Goal: Transaction & Acquisition: Subscribe to service/newsletter

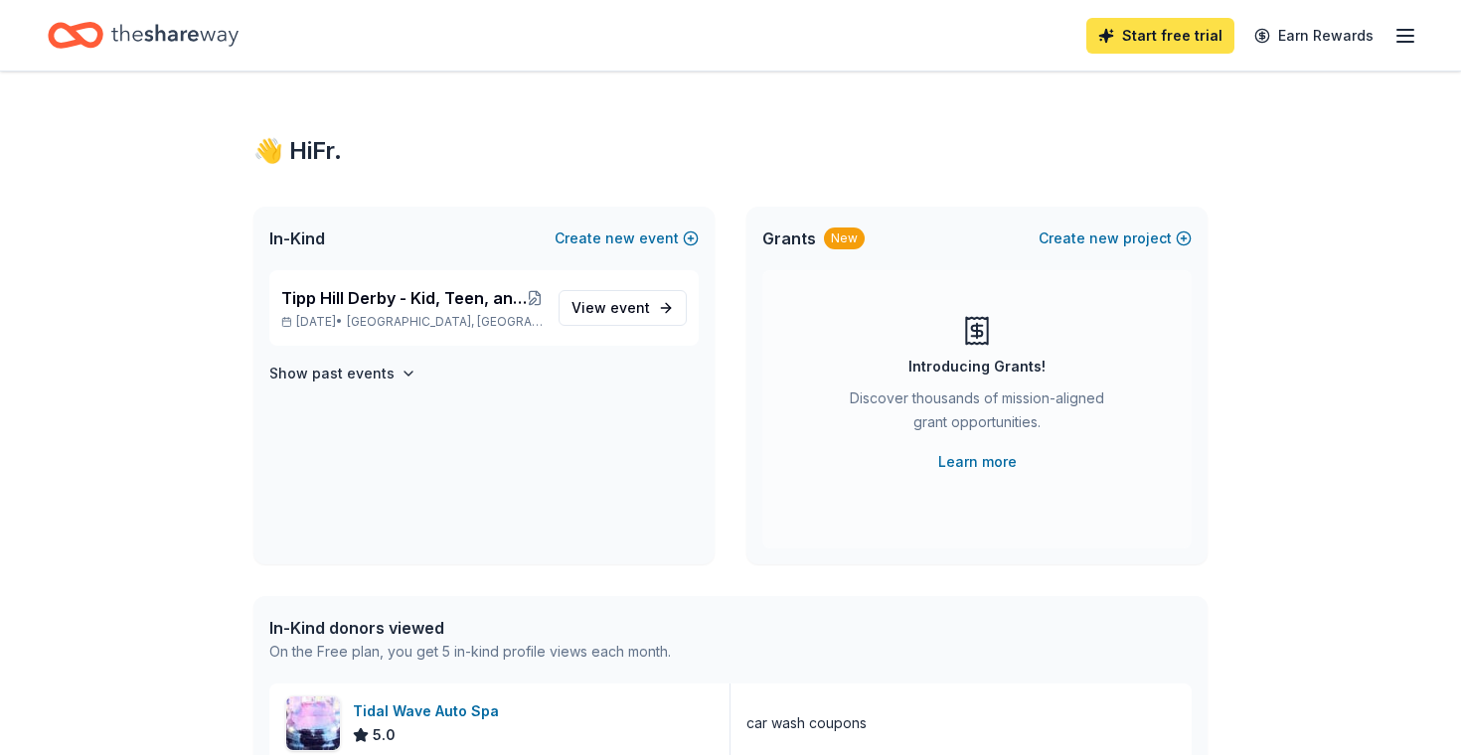
click at [1174, 39] on link "Start free trial" at bounding box center [1161, 36] width 148 height 36
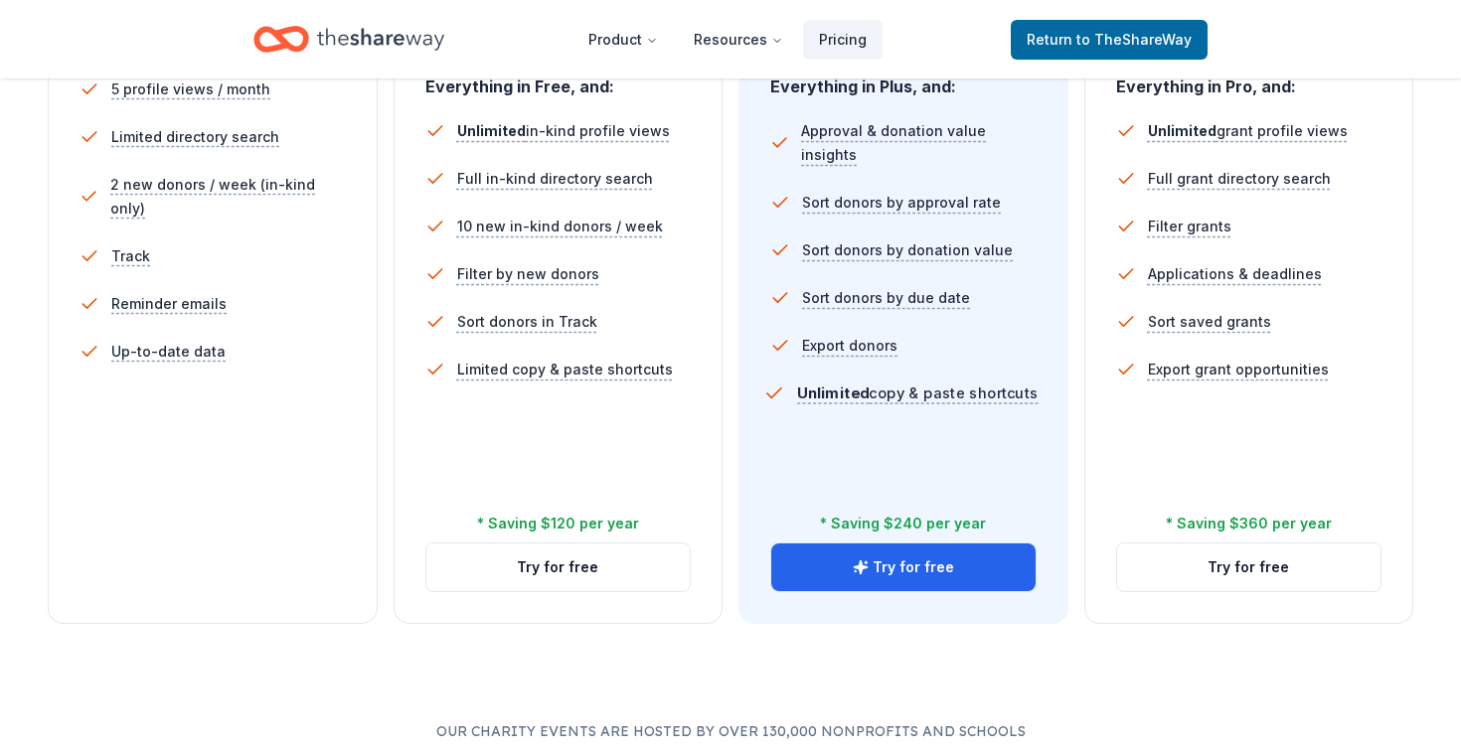
scroll to position [618, 0]
click at [562, 567] on button "Try for free" at bounding box center [558, 567] width 264 height 48
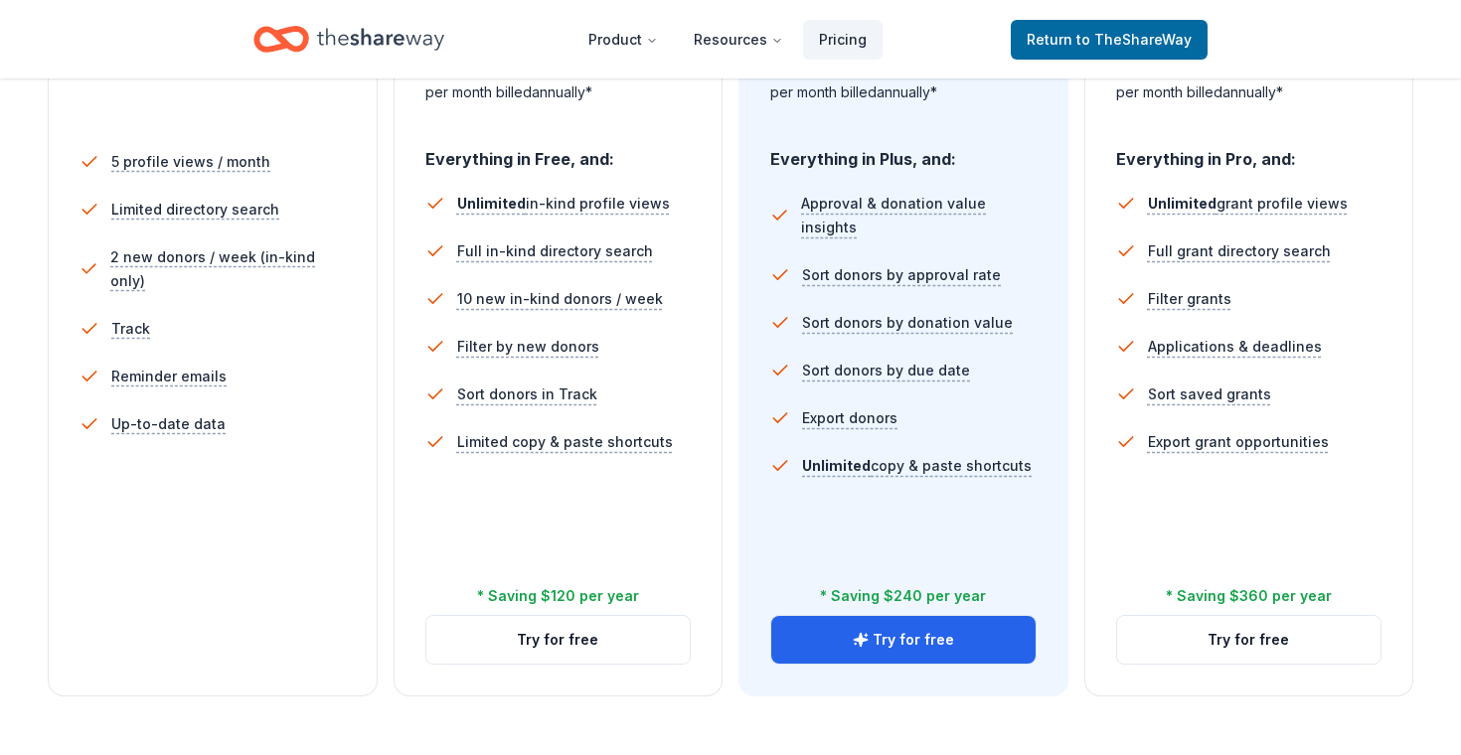
scroll to position [552, 0]
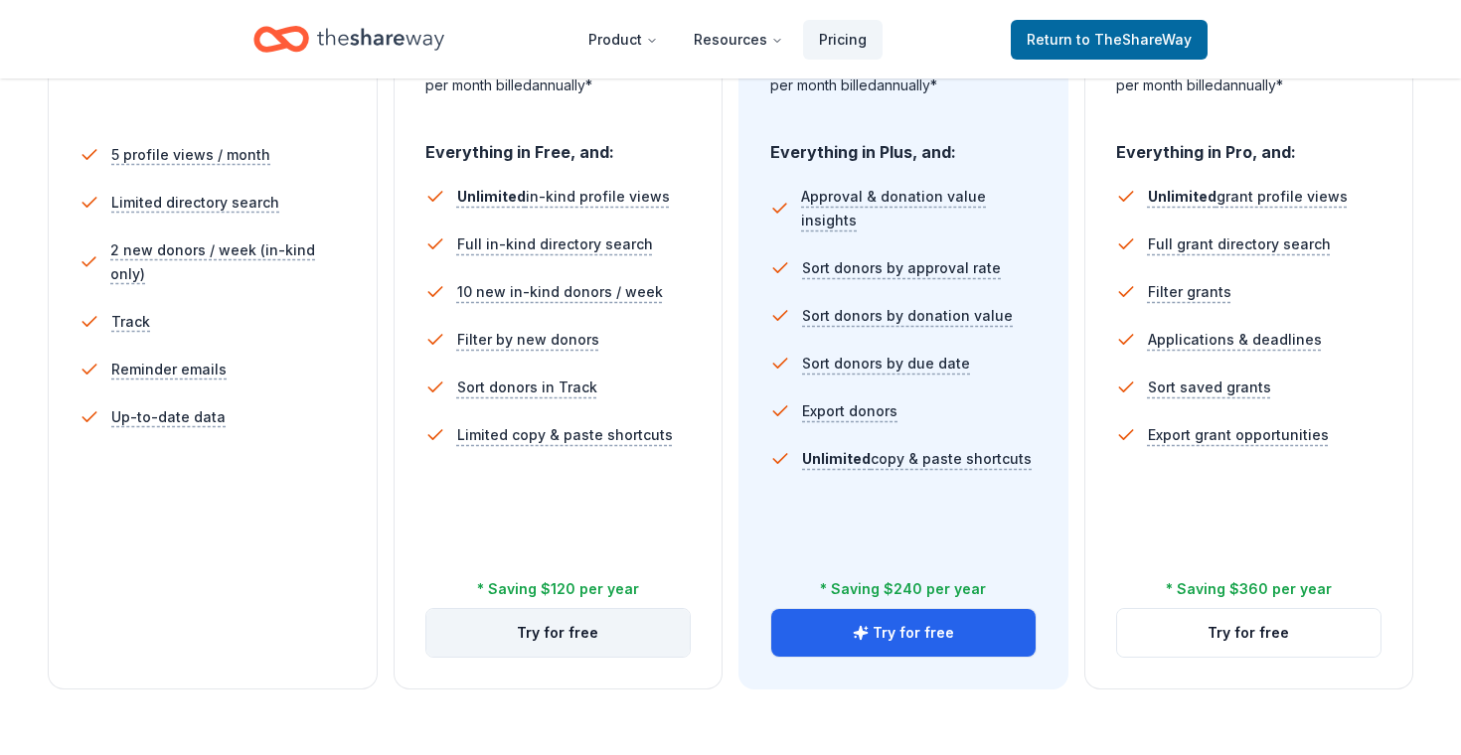
click at [587, 623] on button "Try for free" at bounding box center [558, 633] width 264 height 48
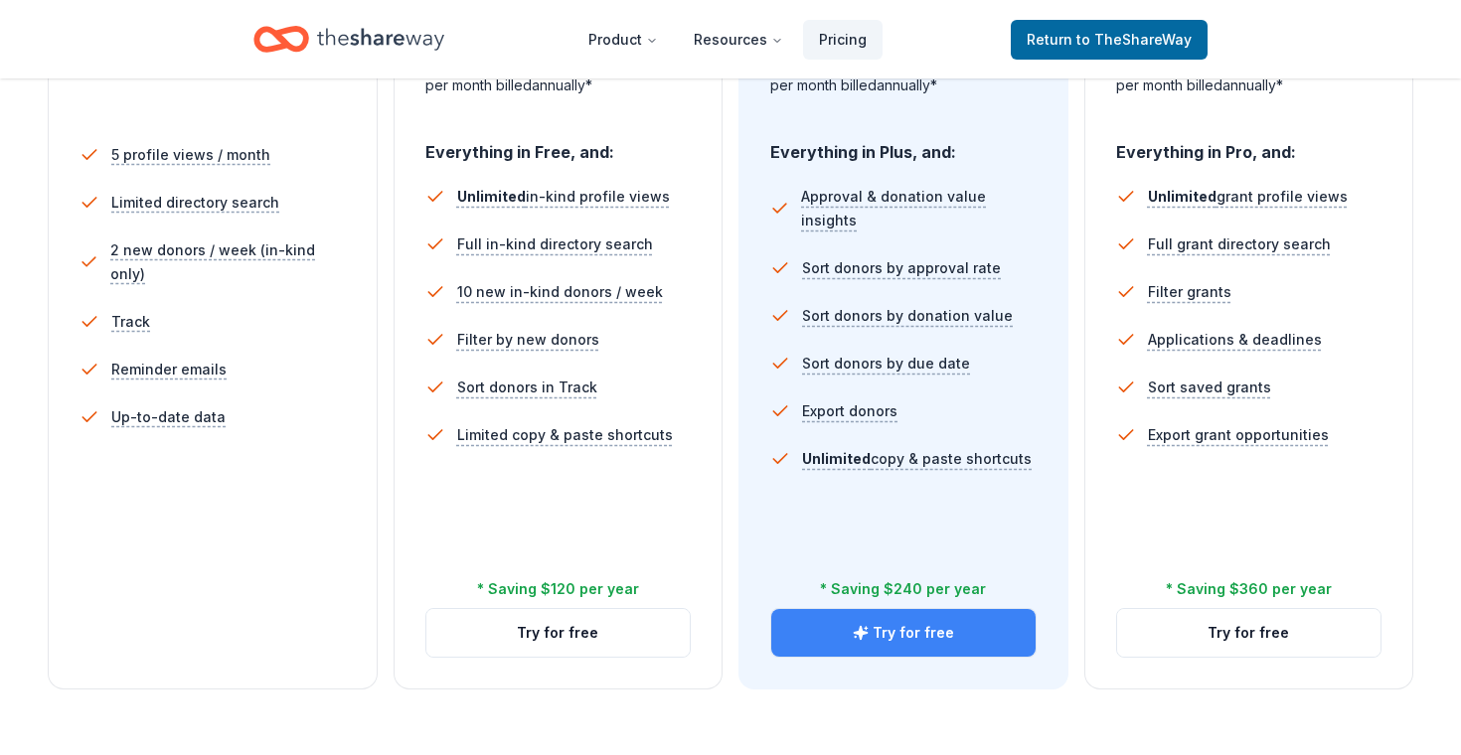
click at [904, 627] on button "Try for free" at bounding box center [903, 633] width 264 height 48
